Goal: Information Seeking & Learning: Find contact information

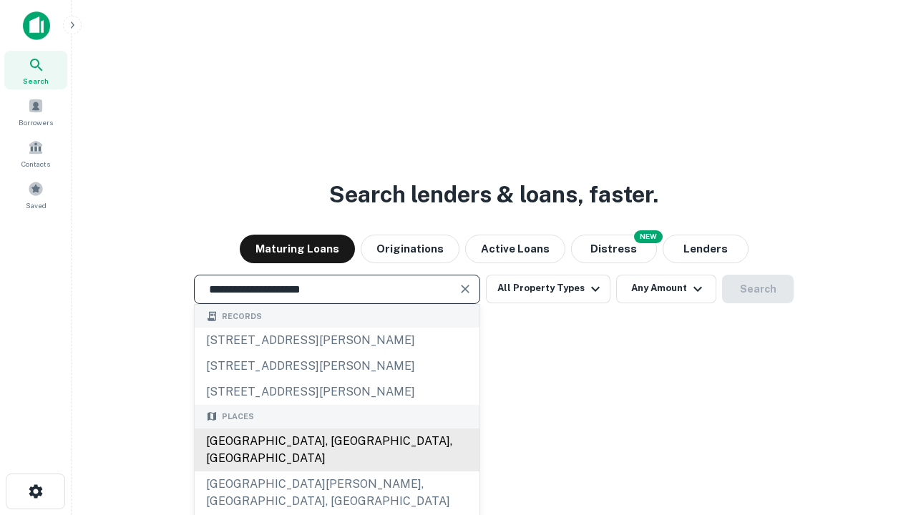
click at [336, 471] on div "Santa Monica, CA, USA" at bounding box center [337, 449] width 285 height 43
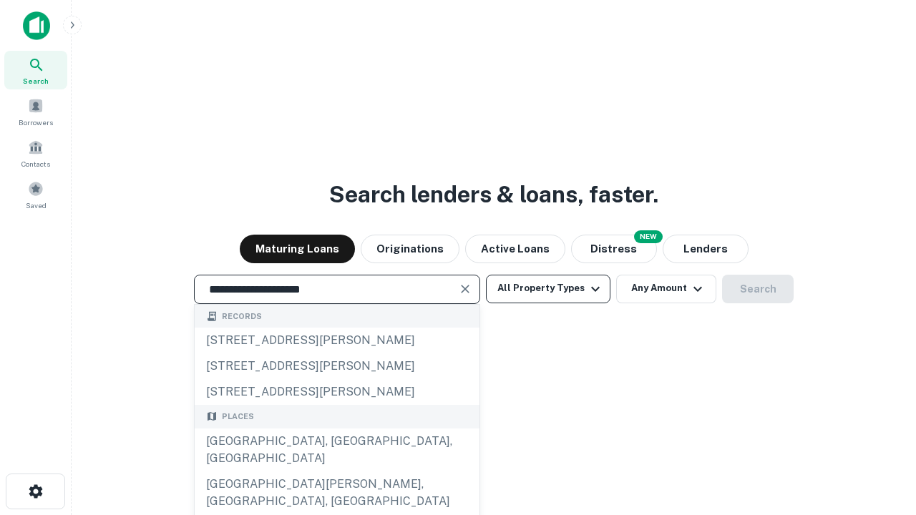
type input "**********"
click at [548, 288] on button "All Property Types" at bounding box center [548, 289] width 124 height 29
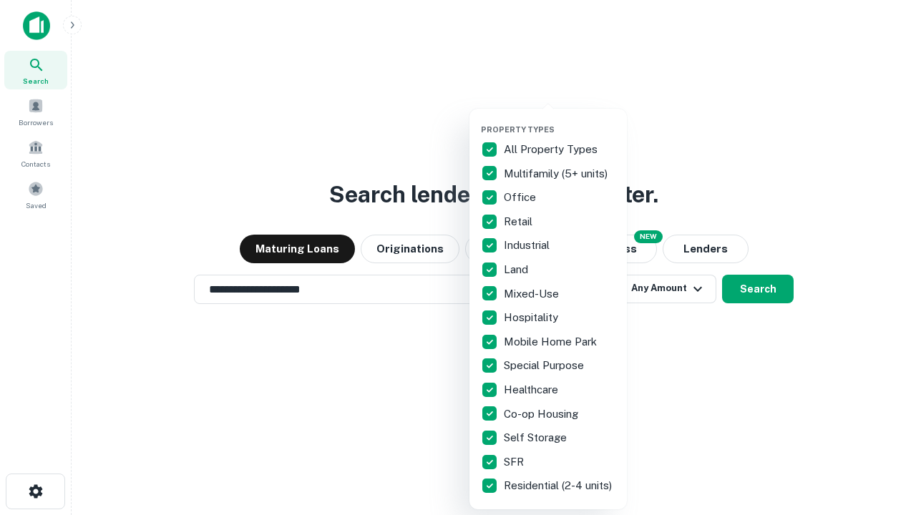
click at [559, 120] on button "button" at bounding box center [559, 120] width 157 height 1
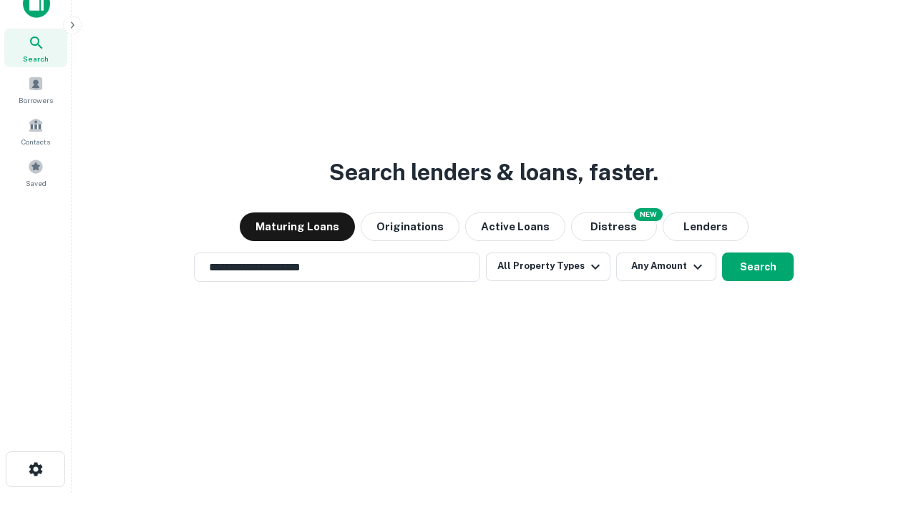
scroll to position [9, 172]
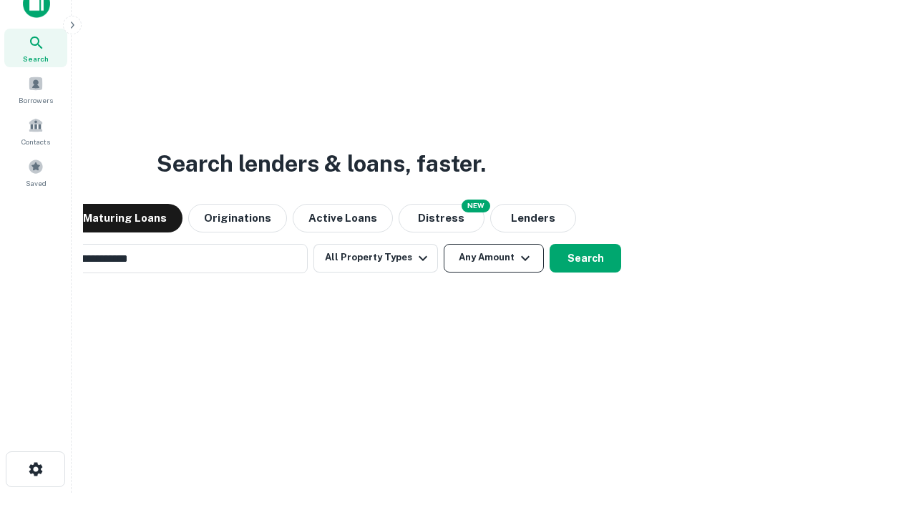
click at [443, 244] on button "Any Amount" at bounding box center [493, 258] width 100 height 29
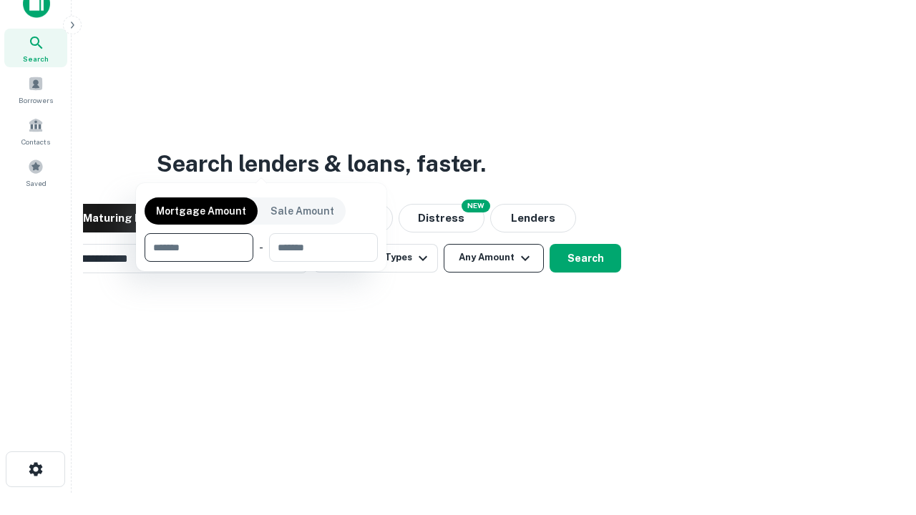
scroll to position [103, 405]
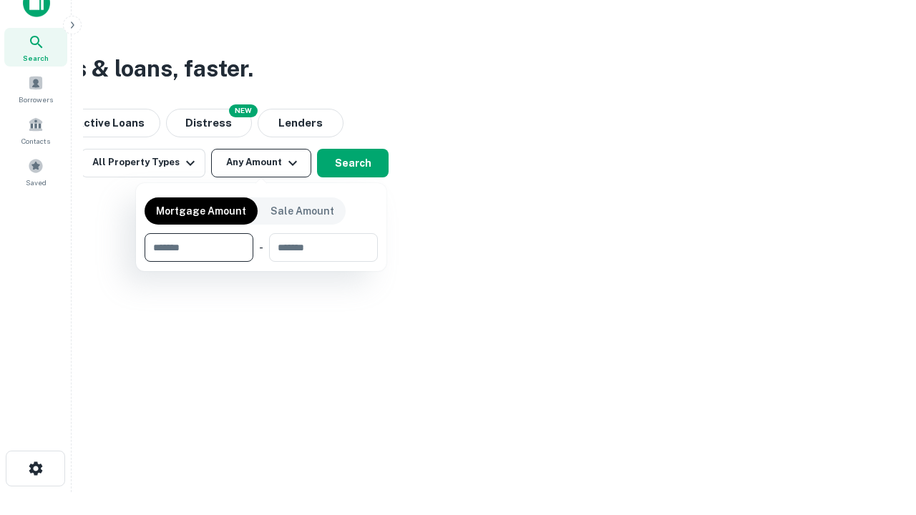
type input "*******"
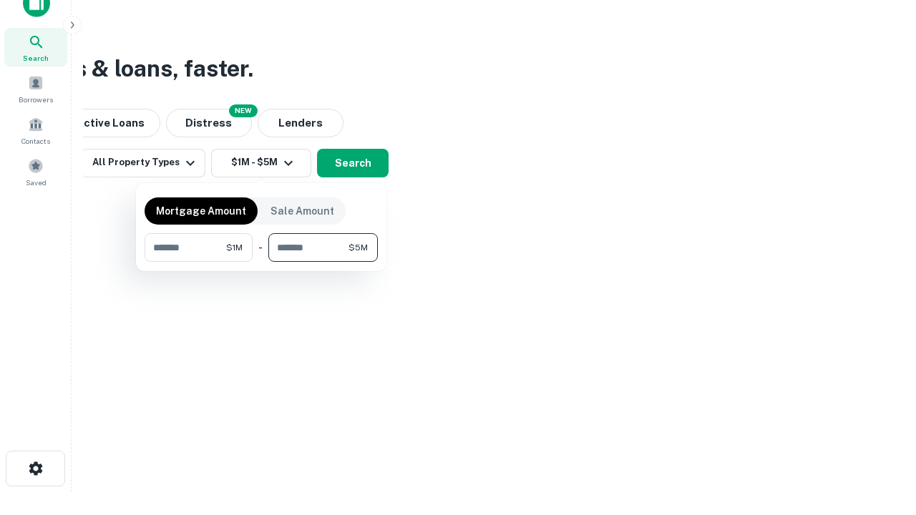
type input "*******"
click at [261, 262] on button "button" at bounding box center [260, 262] width 233 height 1
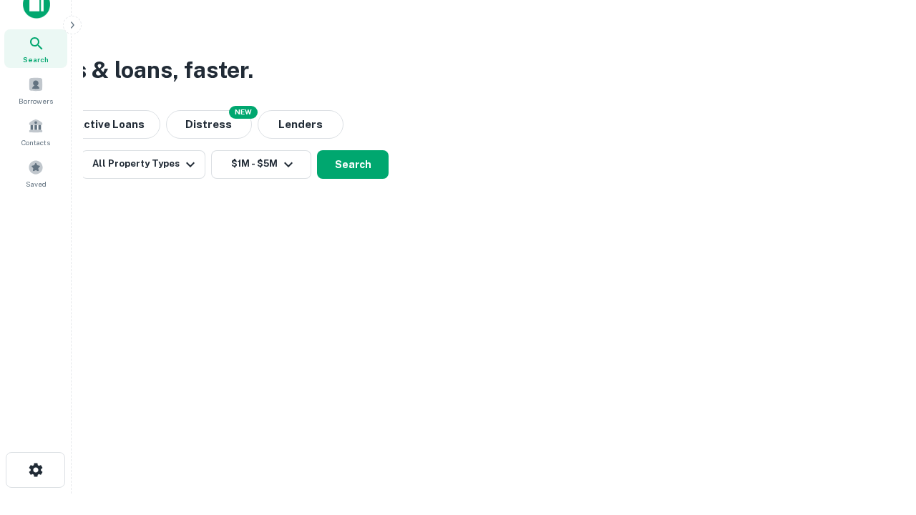
scroll to position [9, 264]
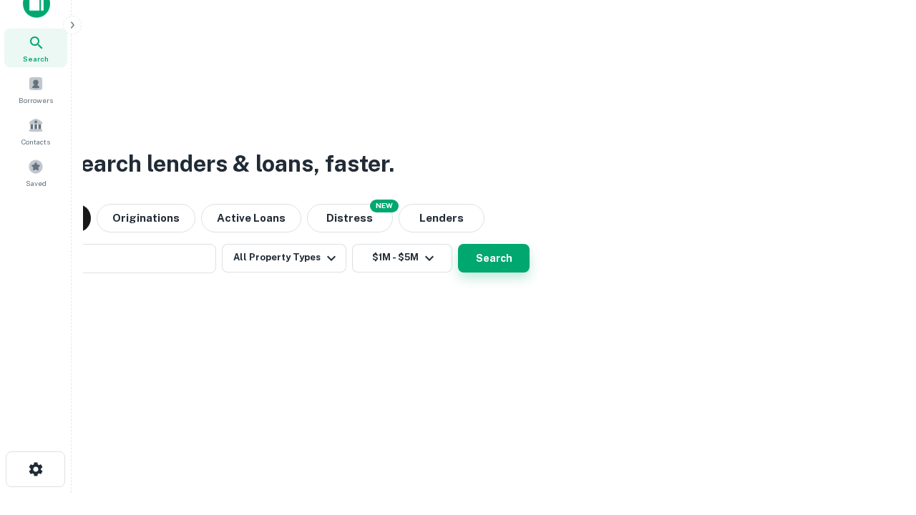
click at [458, 244] on button "Search" at bounding box center [494, 258] width 72 height 29
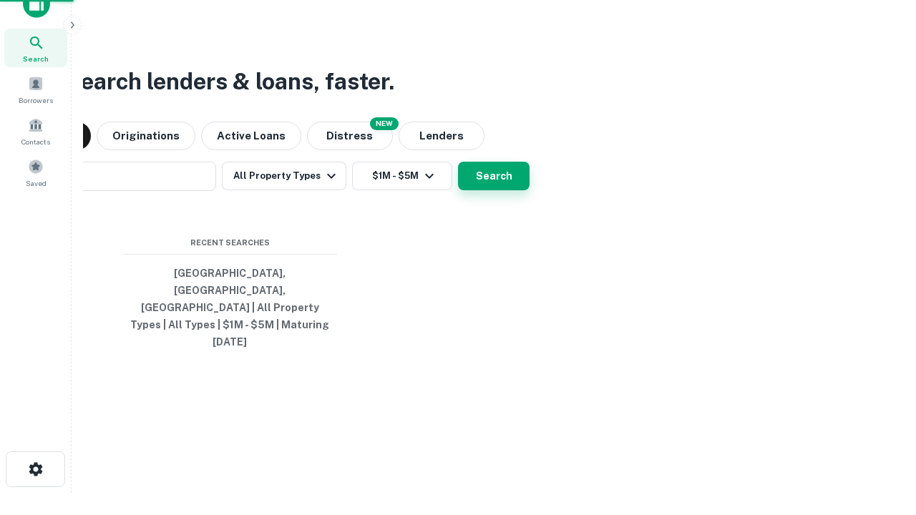
scroll to position [38, 405]
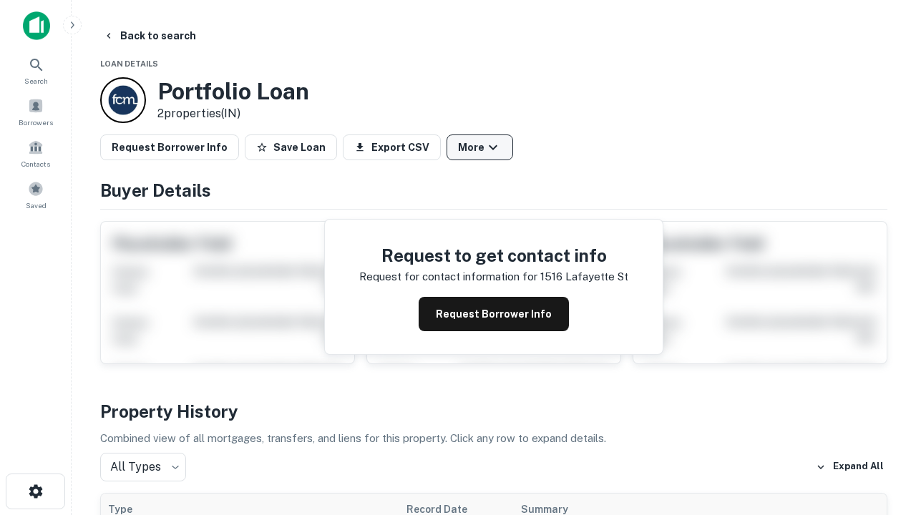
click at [479, 147] on button "More" at bounding box center [479, 147] width 67 height 26
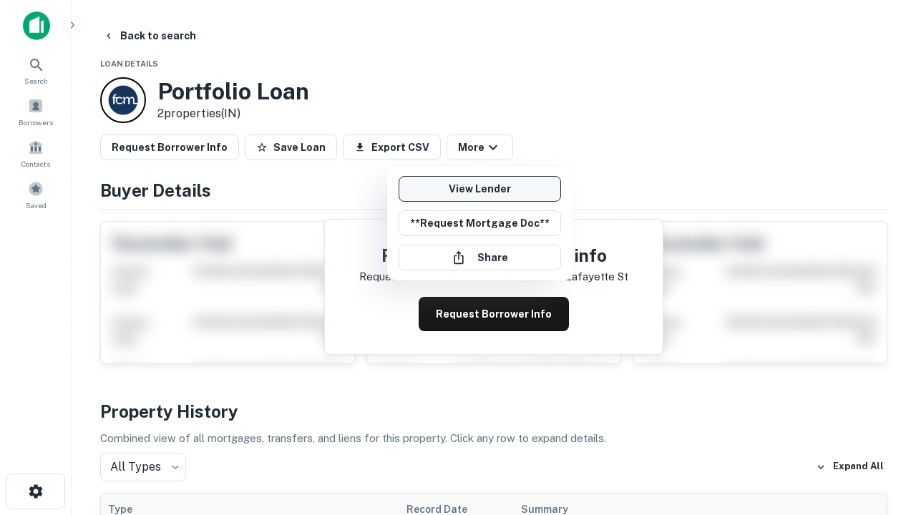
click at [479, 189] on link "View Lender" at bounding box center [479, 189] width 162 height 26
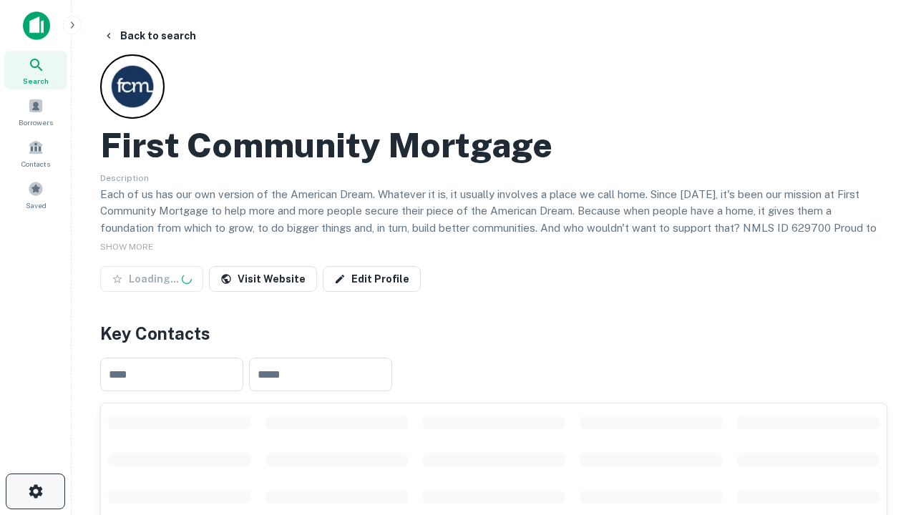
click at [35, 491] on icon "button" at bounding box center [35, 491] width 17 height 17
